Goal: Navigation & Orientation: Find specific page/section

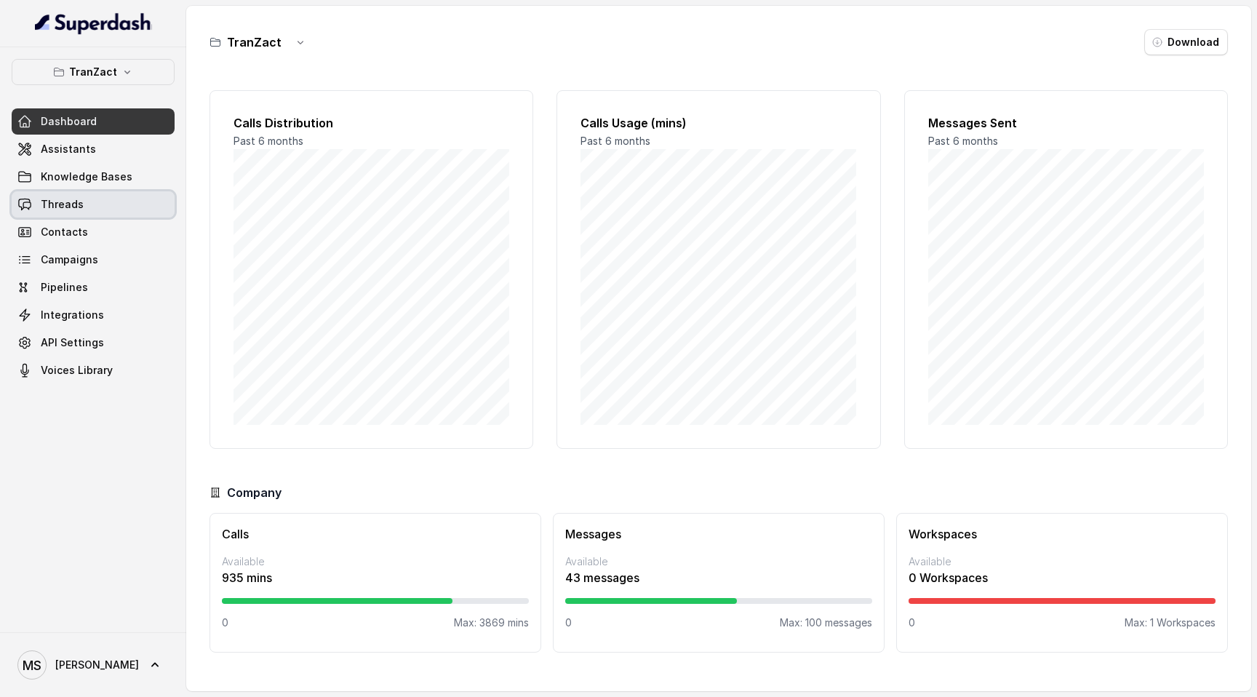
click at [60, 206] on span "Threads" at bounding box center [62, 204] width 43 height 15
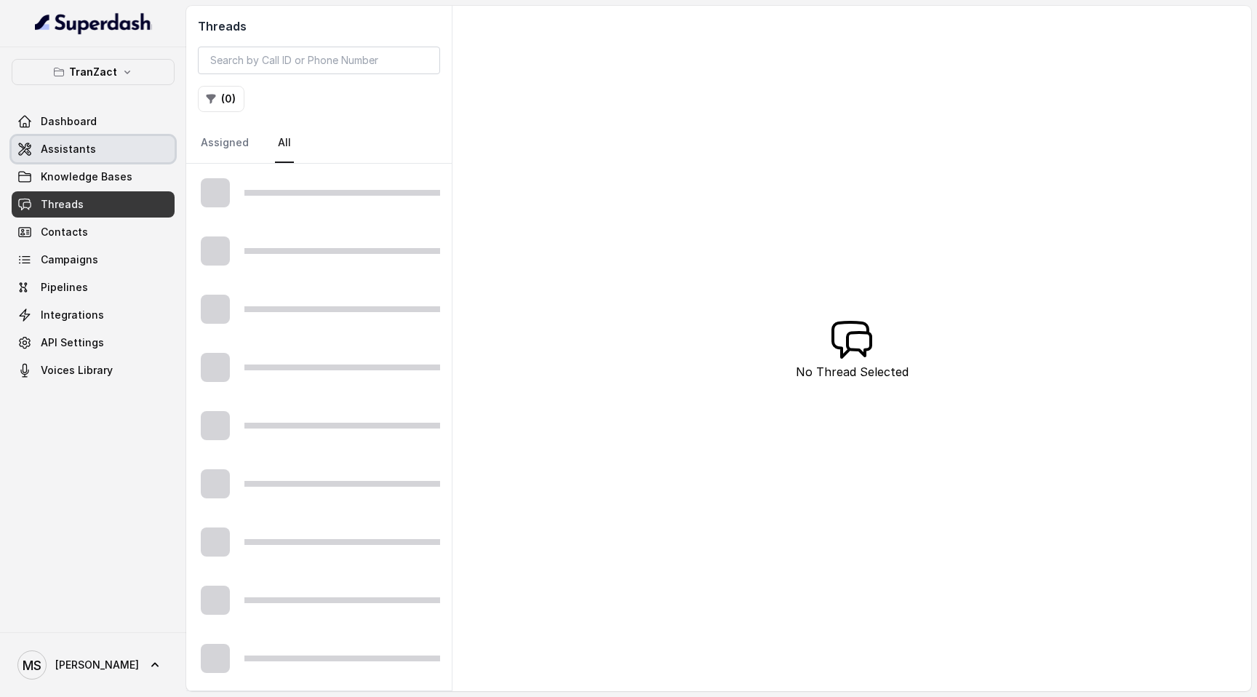
click at [71, 144] on span "Assistants" at bounding box center [68, 149] width 55 height 15
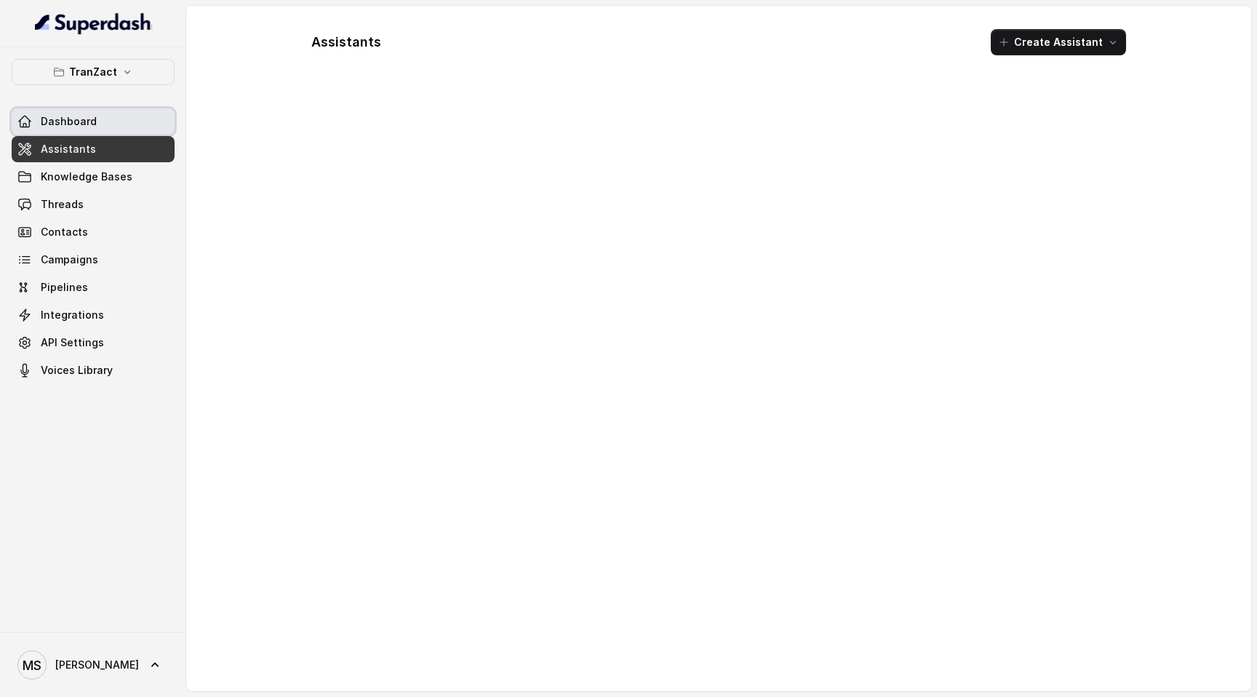
click at [77, 130] on link "Dashboard" at bounding box center [93, 121] width 163 height 26
